Goal: Check status: Check status

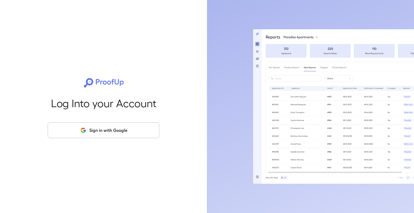
click at [125, 133] on button "Sign in with Google" at bounding box center [104, 130] width 112 height 16
